Goal: Check status: Check status

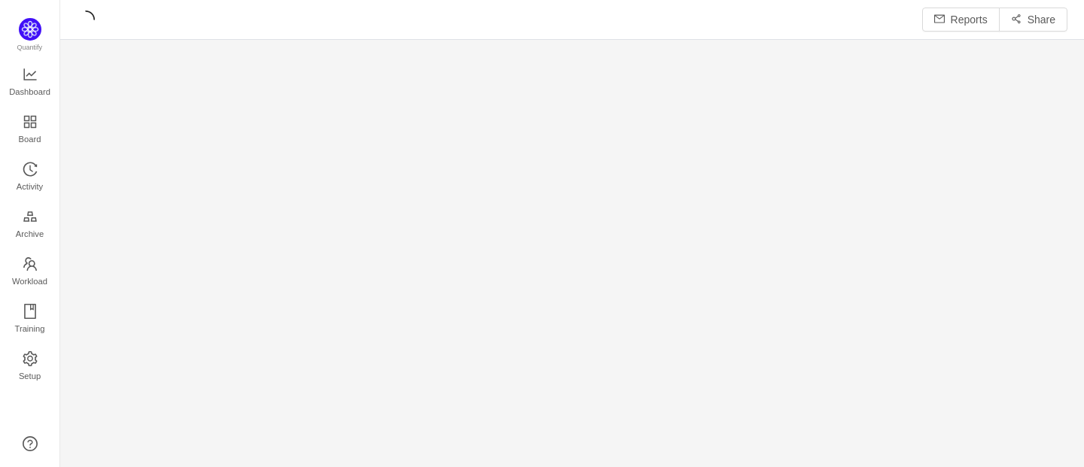
scroll to position [8, 8]
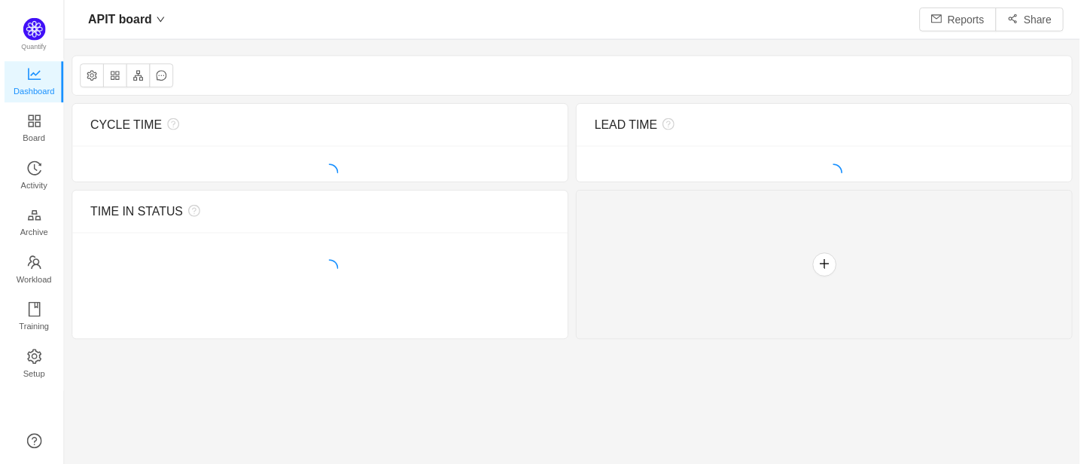
scroll to position [464, 1024]
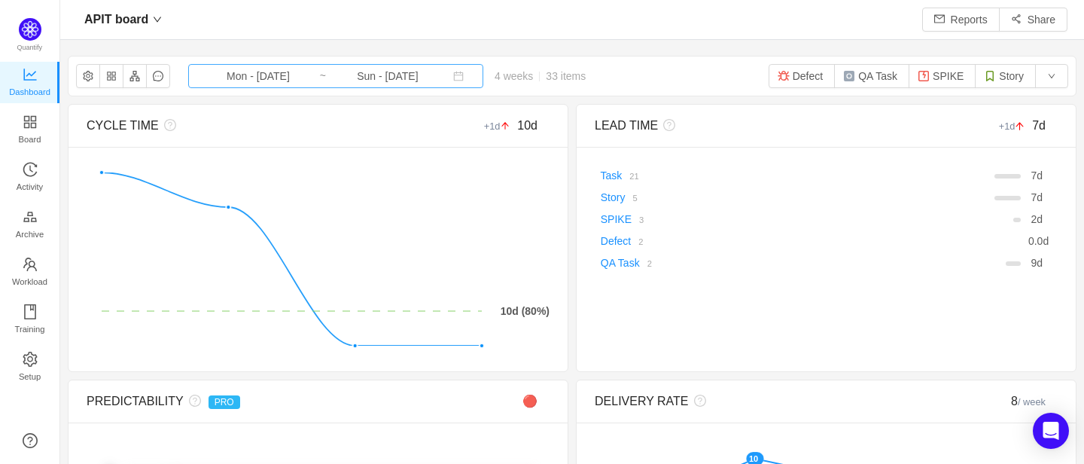
click at [269, 81] on input "Mon - [DATE]" at bounding box center [258, 76] width 122 height 17
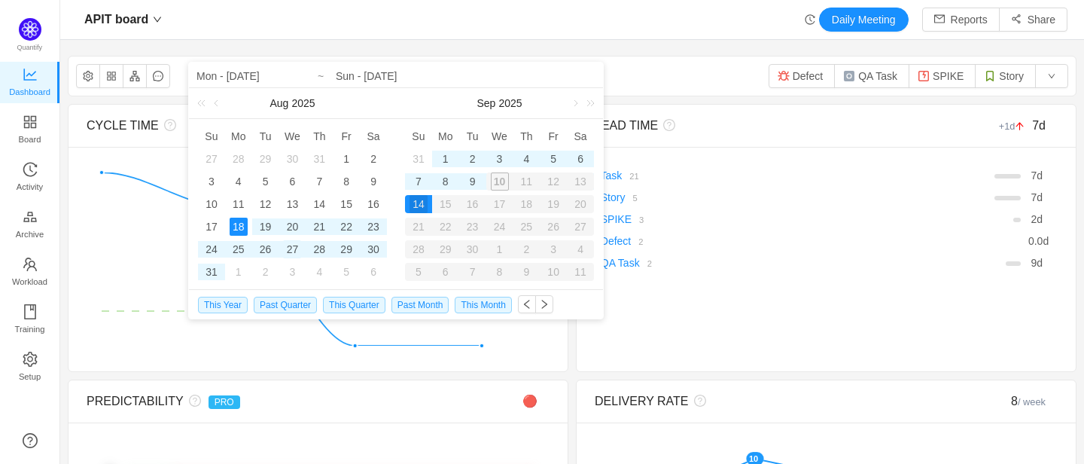
click at [291, 246] on div "27" at bounding box center [292, 249] width 18 height 18
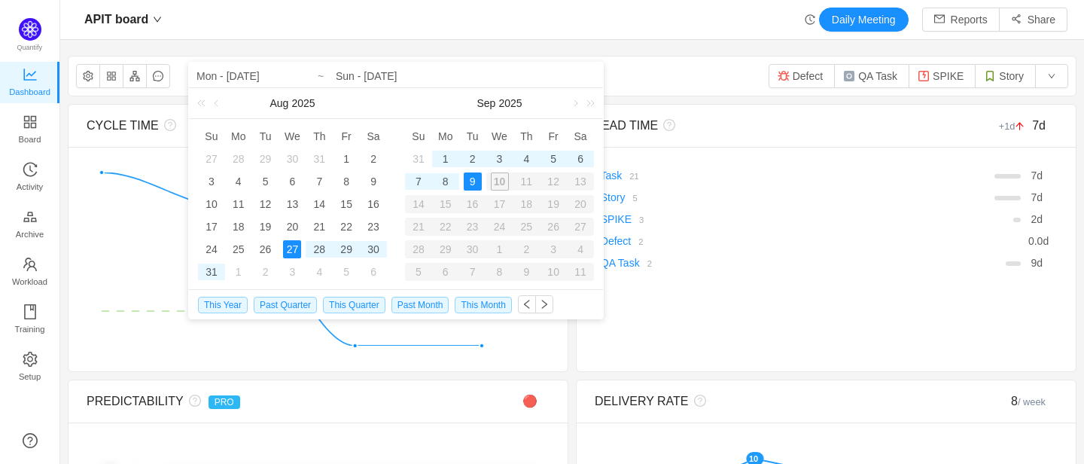
click at [476, 180] on div "9" at bounding box center [473, 181] width 18 height 18
type input "Wed - [DATE]"
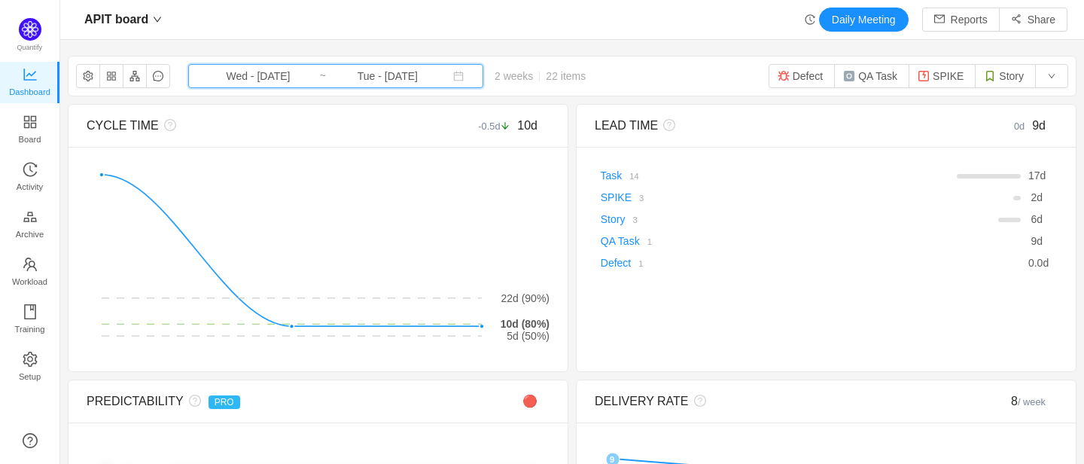
click at [424, 81] on span "Wed - [DATE] ~ Tue - [DATE]" at bounding box center [335, 76] width 295 height 24
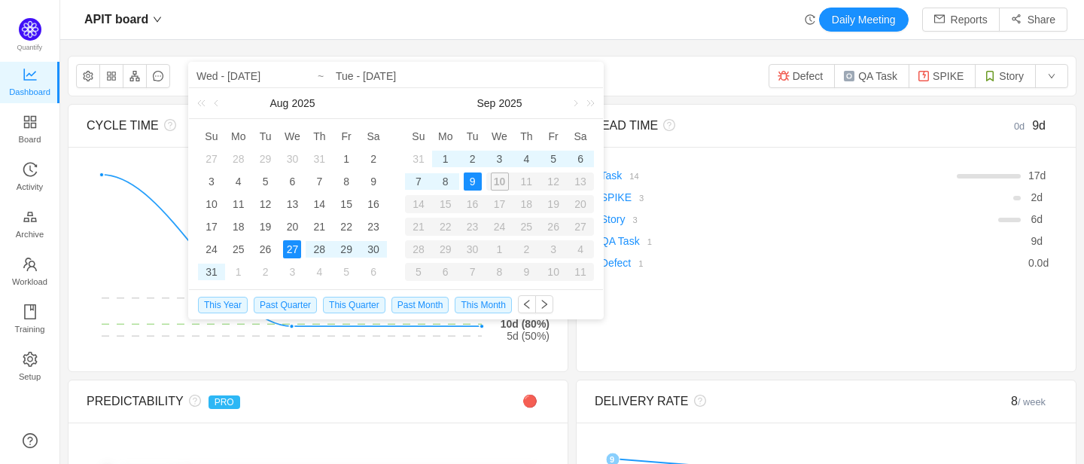
click at [500, 177] on div "10" at bounding box center [499, 181] width 27 height 18
click at [294, 248] on div "27" at bounding box center [292, 249] width 18 height 18
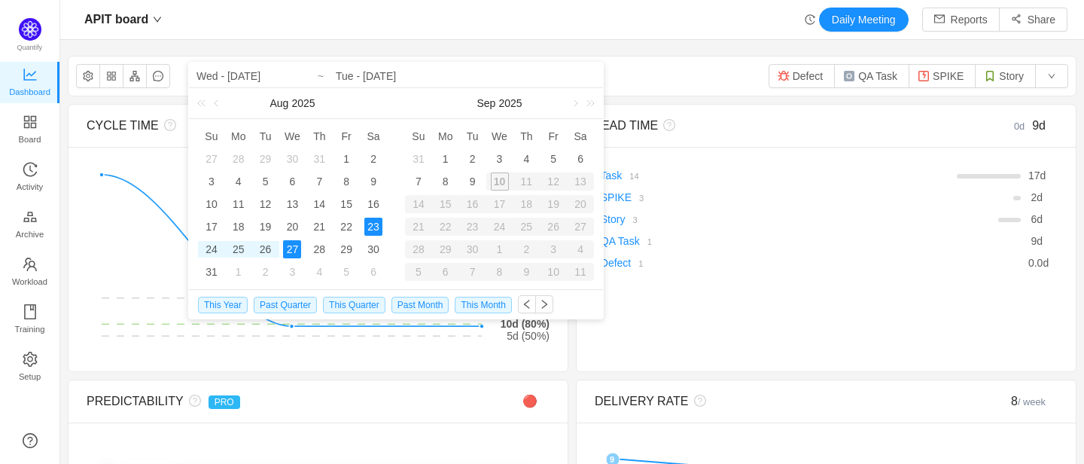
click at [499, 183] on div "10" at bounding box center [499, 181] width 27 height 18
click at [287, 251] on div "27" at bounding box center [292, 249] width 18 height 18
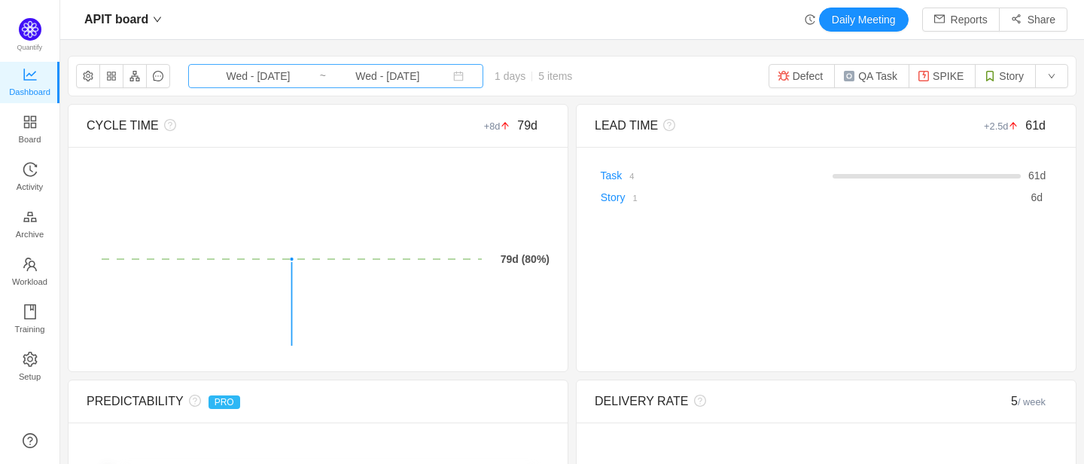
click at [375, 78] on input "Wed - [DATE]" at bounding box center [388, 76] width 122 height 17
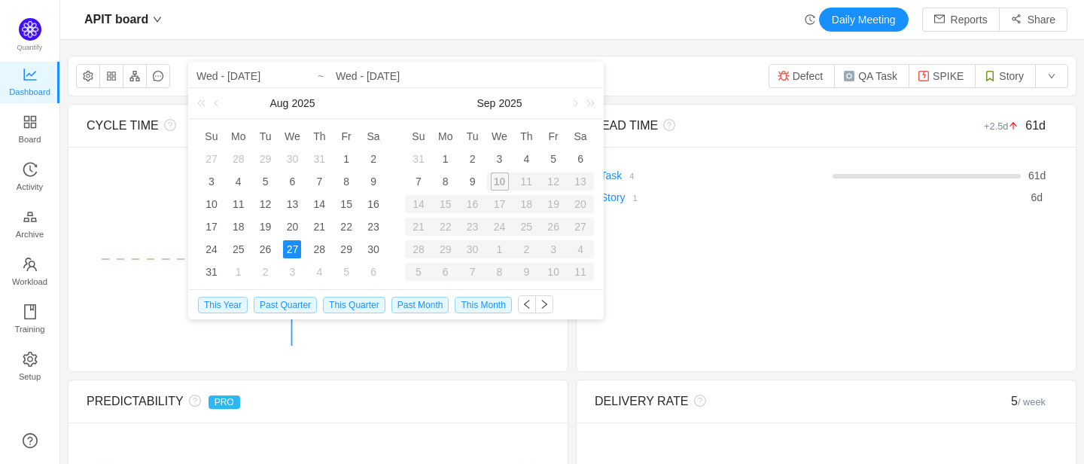
click at [500, 178] on div "10" at bounding box center [499, 181] width 27 height 18
click at [468, 183] on div "9" at bounding box center [473, 181] width 18 height 18
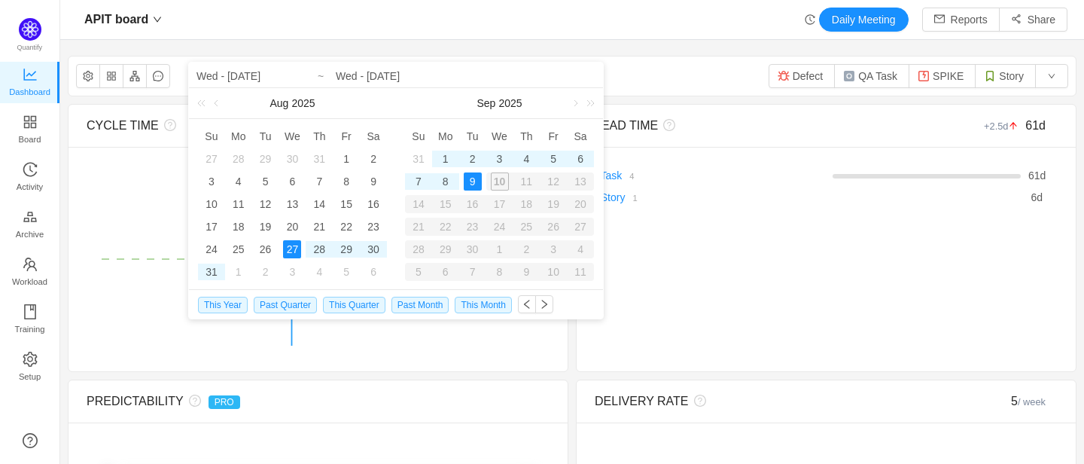
click at [291, 248] on div "27" at bounding box center [292, 249] width 18 height 18
type input "Tue - [DATE]"
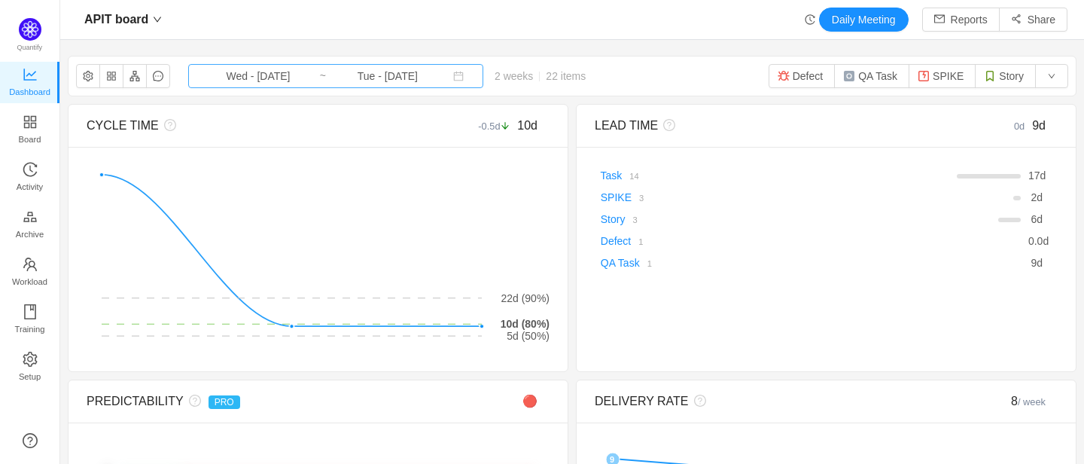
click at [360, 69] on input "Tue - [DATE]" at bounding box center [388, 76] width 122 height 17
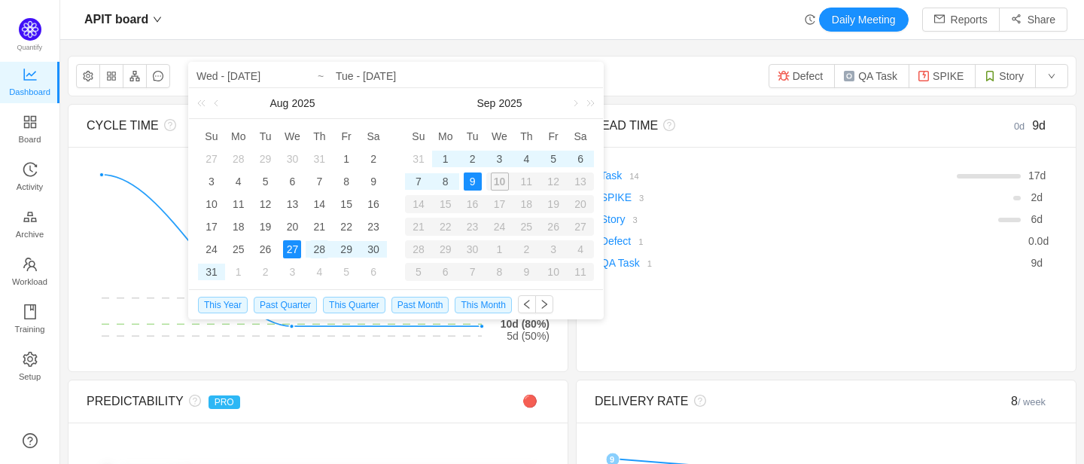
click at [314, 248] on div "28" at bounding box center [319, 249] width 18 height 18
click at [477, 181] on div "9" at bounding box center [473, 181] width 18 height 18
type input "Thu - [DATE]"
